Goal: Transaction & Acquisition: Purchase product/service

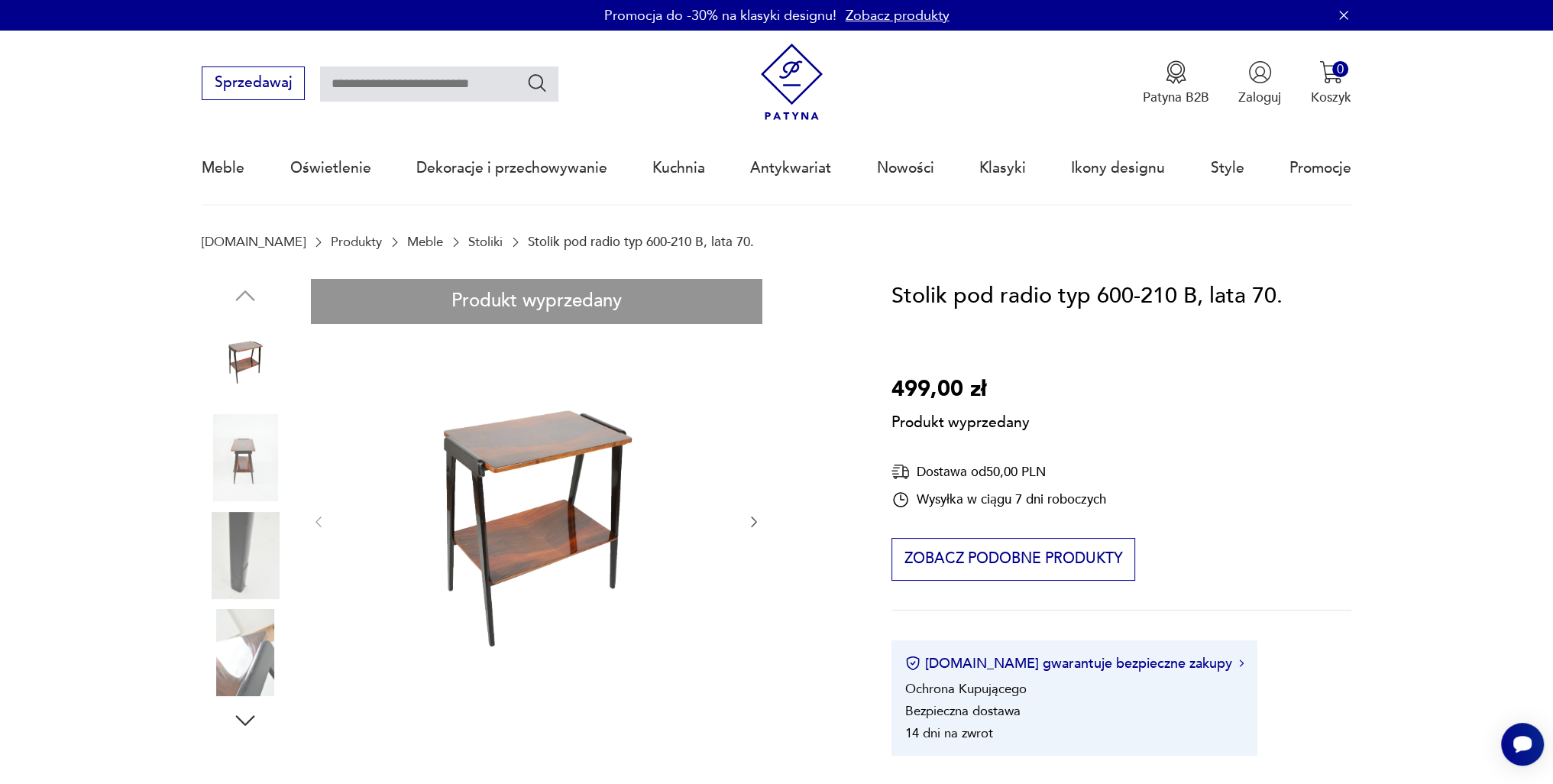
drag, startPoint x: 263, startPoint y: 459, endPoint x: 256, endPoint y: 499, distance: 40.6
